Goal: Find specific page/section

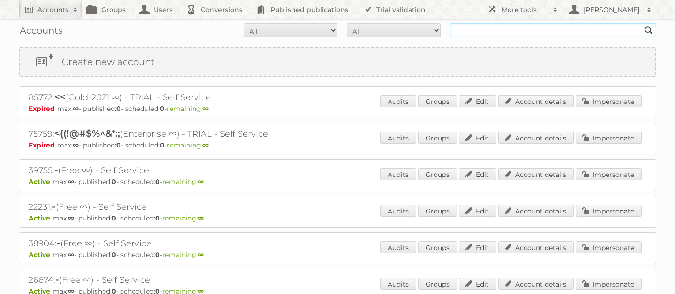
click at [470, 31] on input "text" at bounding box center [553, 30] width 206 height 14
type input "maxiconsumo"
click at [641, 23] on input "Search" at bounding box center [648, 30] width 14 height 14
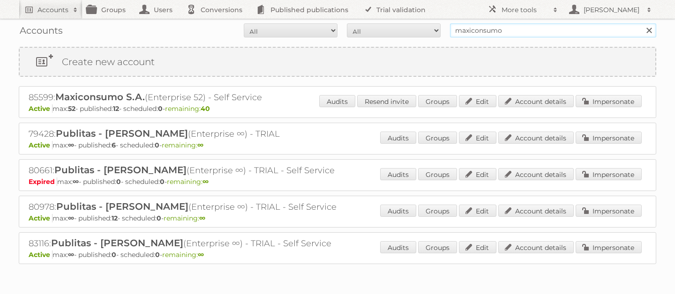
click at [511, 32] on input "maxiconsumo" at bounding box center [553, 30] width 206 height 14
click at [542, 105] on link "Account details" at bounding box center [535, 101] width 75 height 12
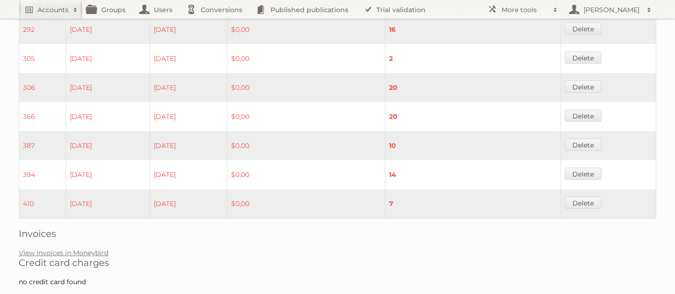
scroll to position [639, 0]
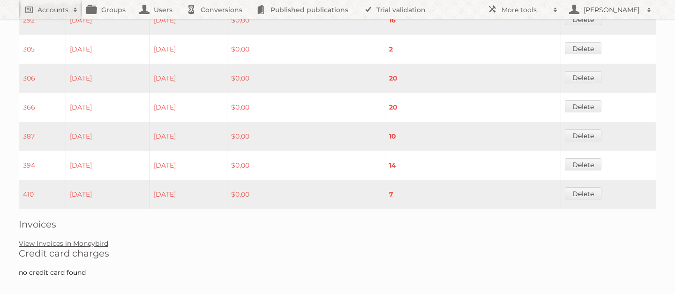
click at [88, 239] on link "View Invoices in Moneybird" at bounding box center [63, 243] width 89 height 8
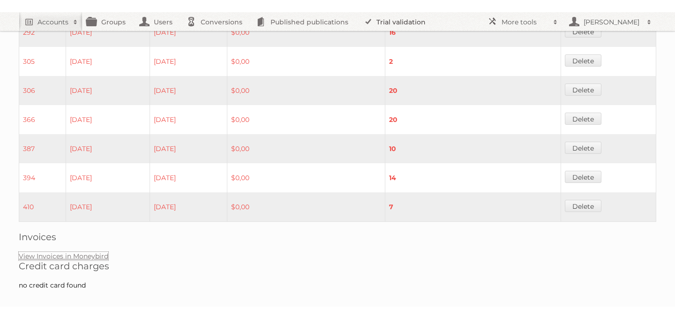
scroll to position [615, 0]
